Goal: Communication & Community: Answer question/provide support

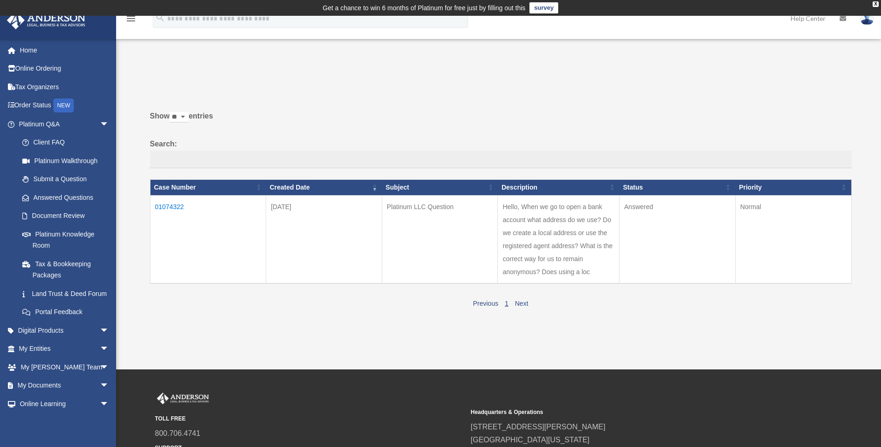
click at [167, 203] on td "01074322" at bounding box center [208, 239] width 116 height 88
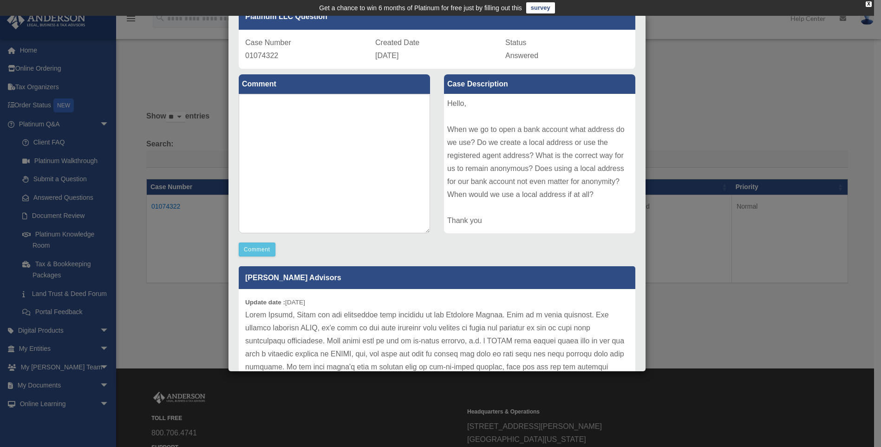
scroll to position [78, 0]
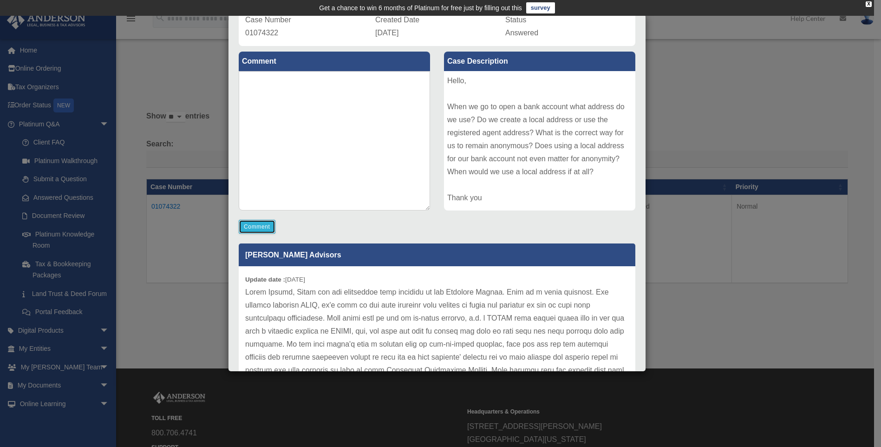
click at [264, 230] on button "Comment" at bounding box center [257, 227] width 37 height 14
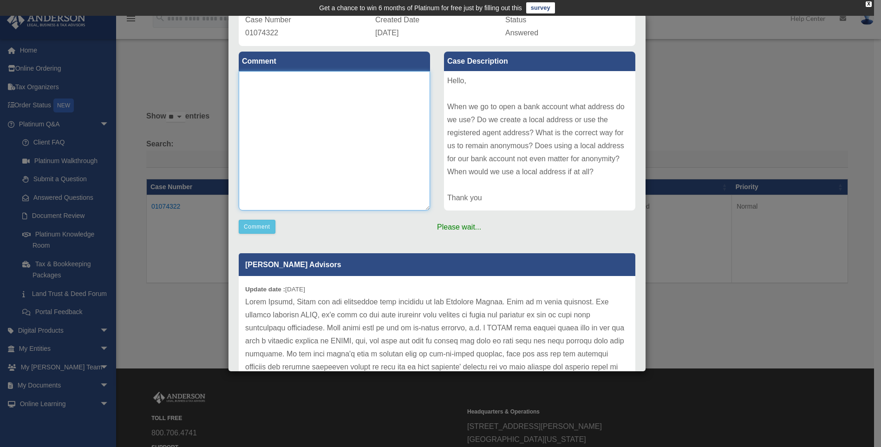
drag, startPoint x: 277, startPoint y: 113, endPoint x: 287, endPoint y: 93, distance: 22.2
click at [280, 107] on textarea at bounding box center [334, 140] width 191 height 139
type textarea "*"
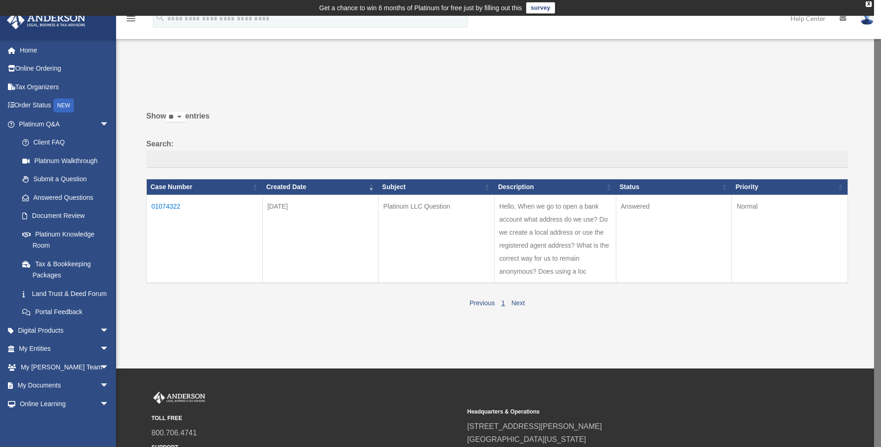
scroll to position [95, 0]
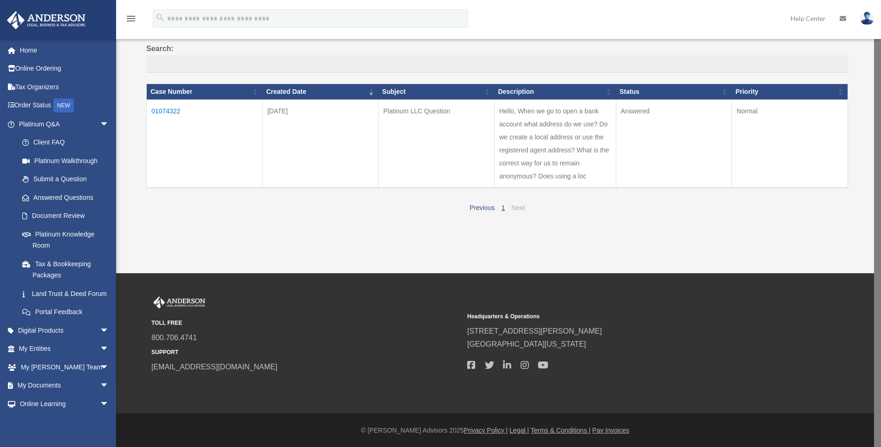
click at [517, 207] on link "Next" at bounding box center [517, 207] width 13 height 7
click at [171, 106] on td "01074322" at bounding box center [205, 144] width 116 height 88
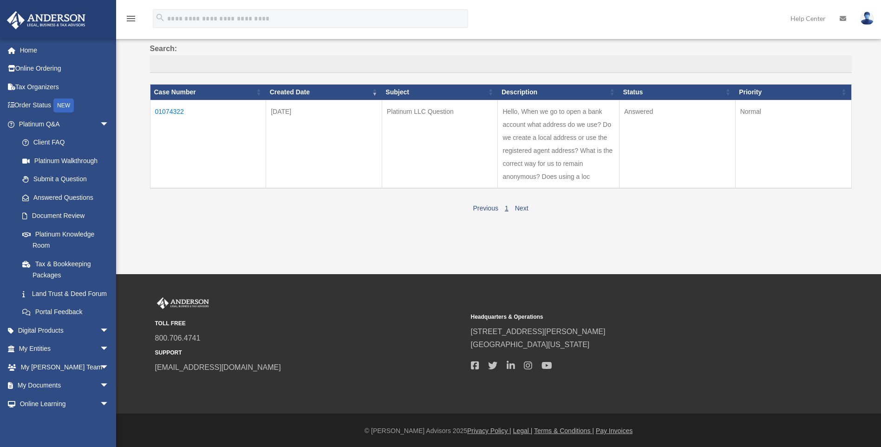
click at [169, 112] on td "01074322" at bounding box center [208, 144] width 116 height 88
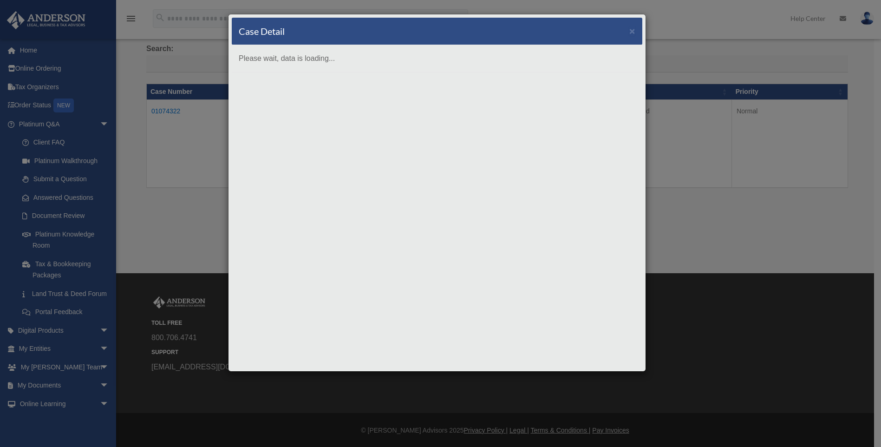
scroll to position [0, 0]
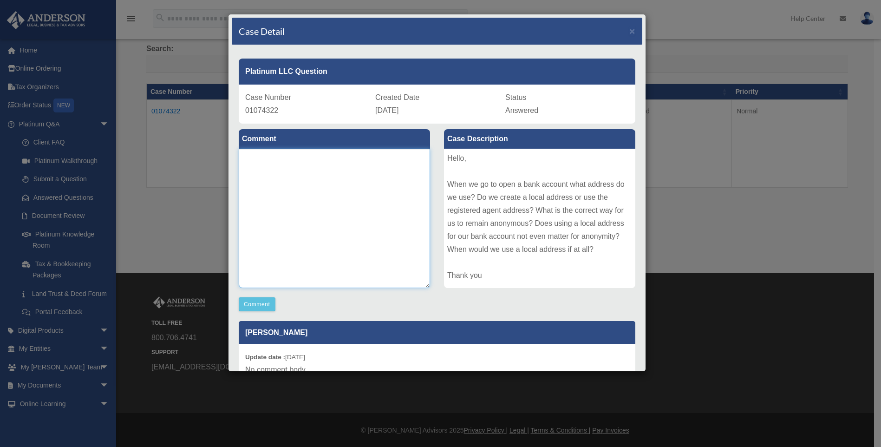
click at [283, 163] on textarea at bounding box center [334, 218] width 191 height 139
click at [397, 157] on textarea "**********" at bounding box center [334, 218] width 191 height 139
click at [399, 158] on textarea "**********" at bounding box center [334, 218] width 191 height 139
type textarea "**********"
click at [256, 304] on button "Comment" at bounding box center [257, 304] width 37 height 14
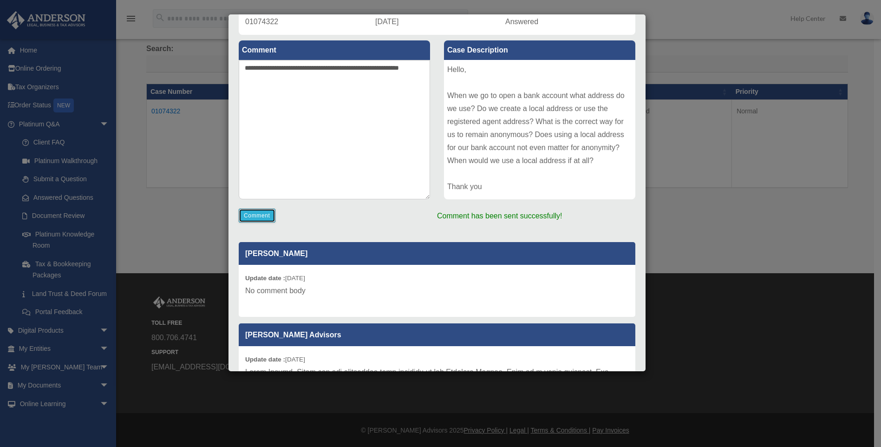
scroll to position [167, 0]
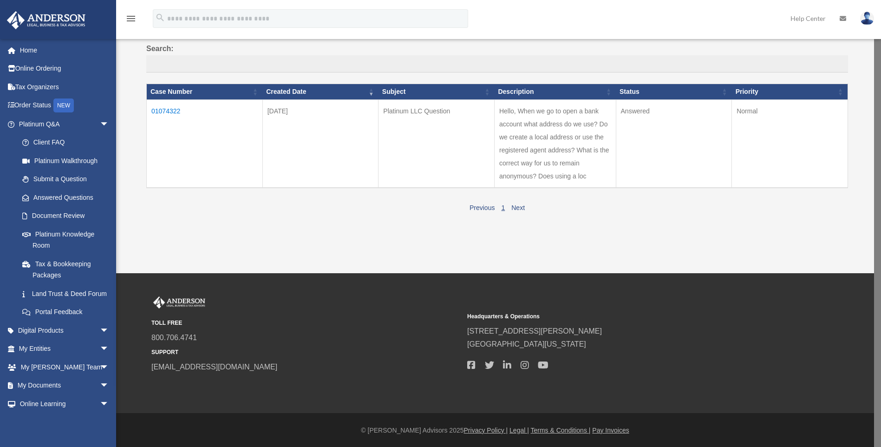
click at [864, 20] on img at bounding box center [867, 18] width 14 height 13
click at [681, 85] on link "Logout" at bounding box center [727, 81] width 93 height 19
